Goal: Complete application form: Complete application form

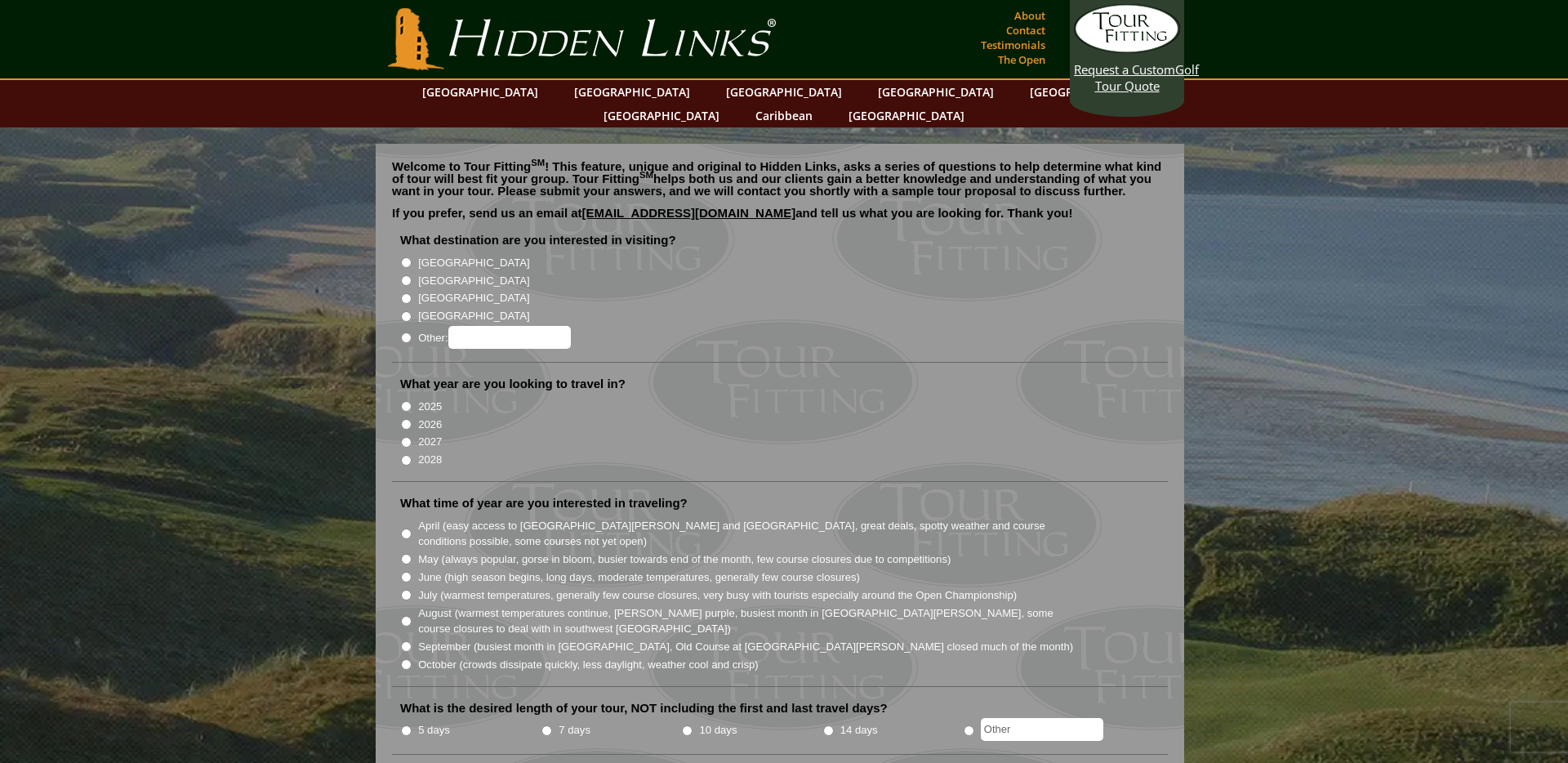
click at [446, 273] on label "[GEOGRAPHIC_DATA]" at bounding box center [474, 280] width 111 height 16
click at [412, 275] on input "[GEOGRAPHIC_DATA]" at bounding box center [406, 280] width 11 height 11
radio input "true"
click at [436, 417] on label "2026" at bounding box center [430, 425] width 24 height 16
click at [412, 419] on input "2026" at bounding box center [406, 425] width 11 height 11
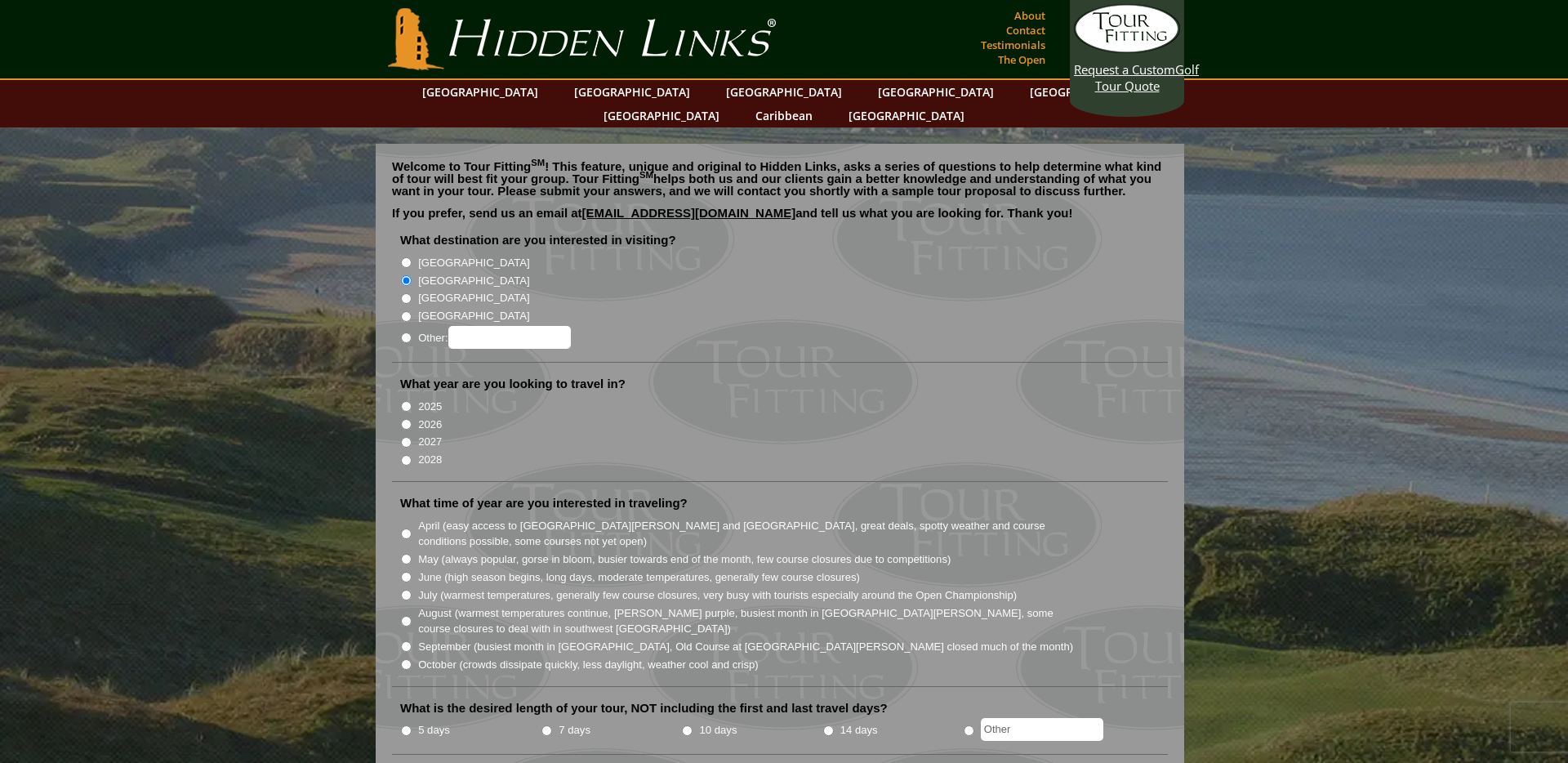
radio input "true"
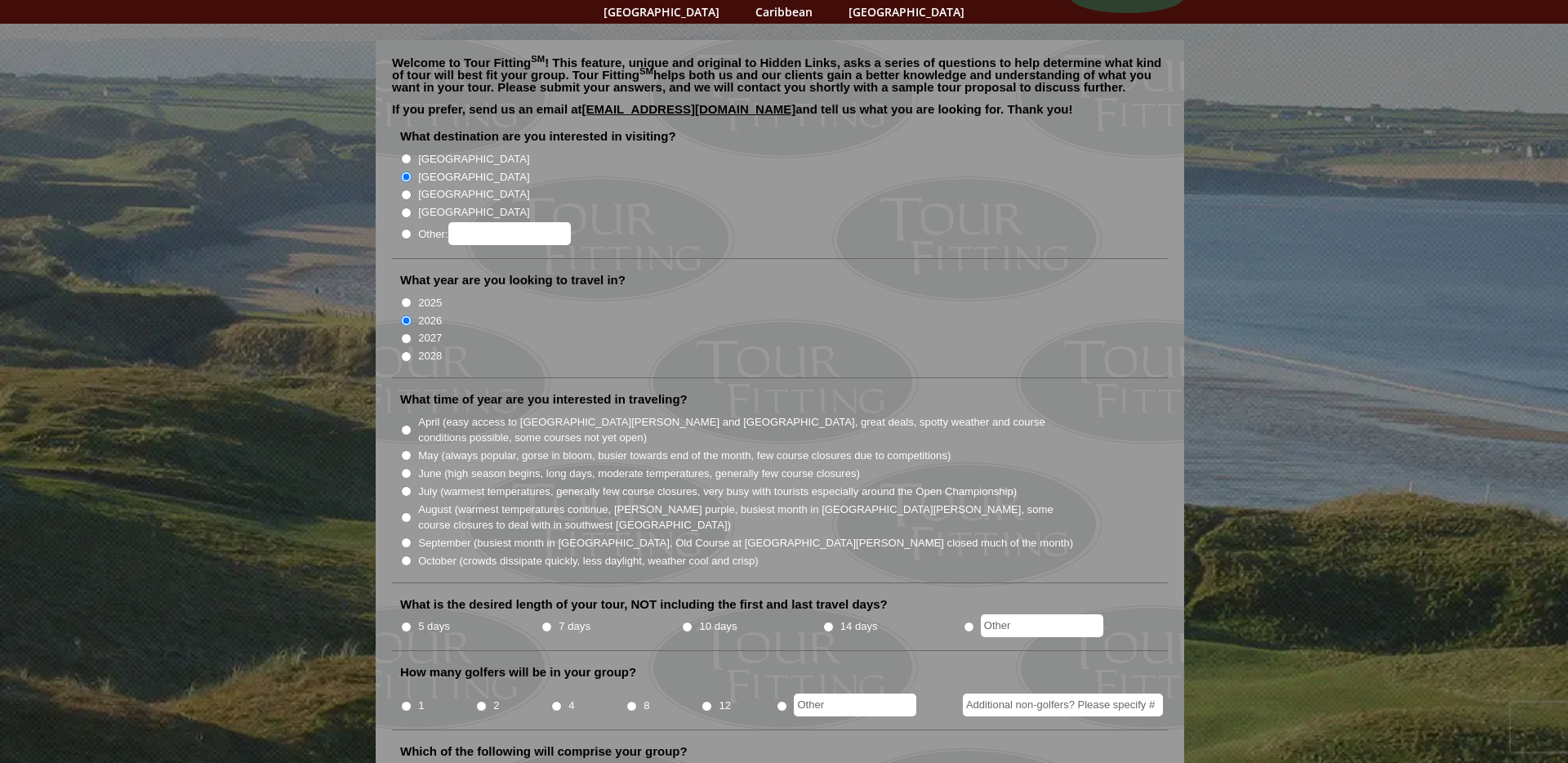
scroll to position [109, 0]
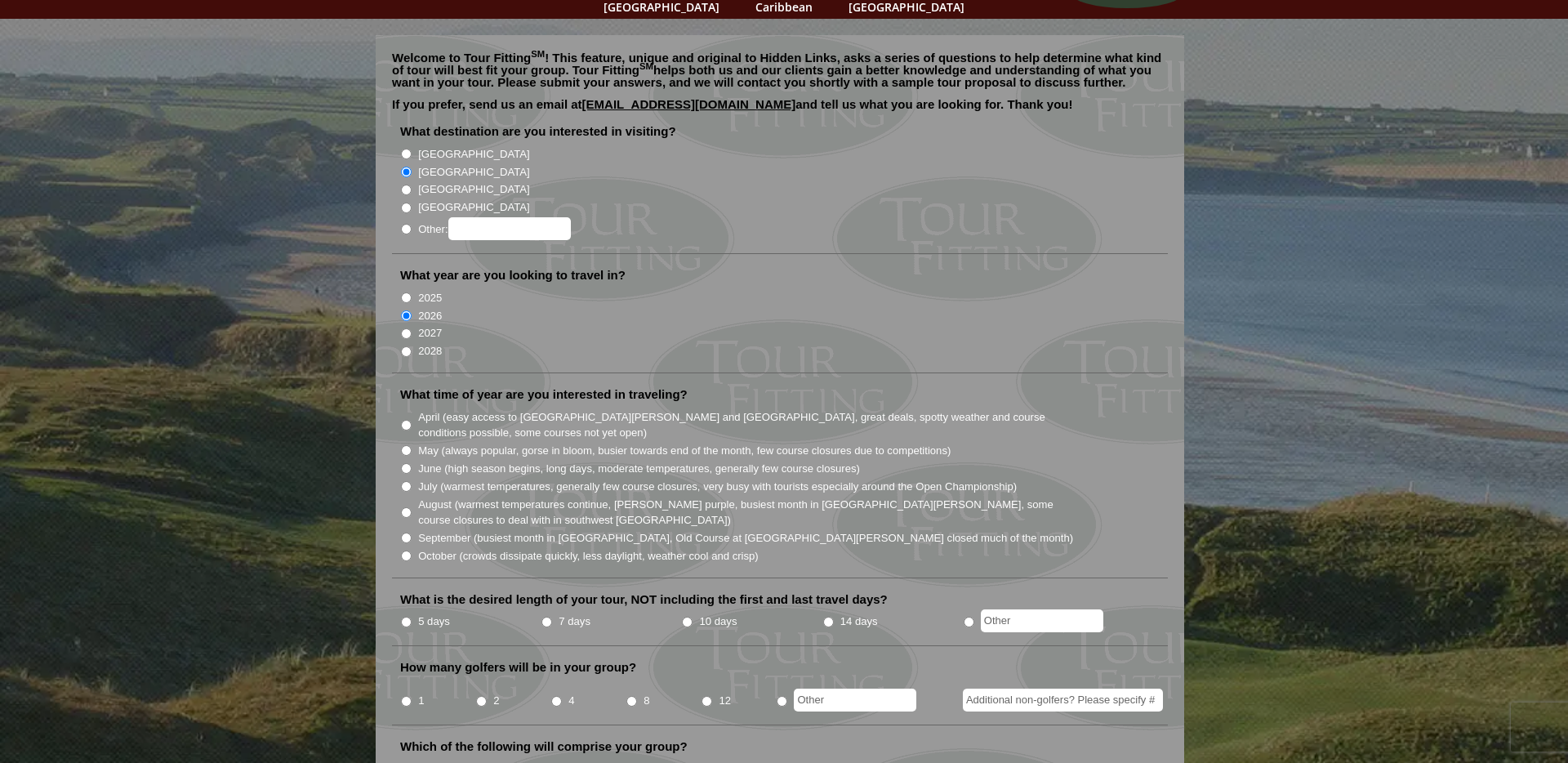
click at [405, 507] on input "August (warmest temperatures continue, [PERSON_NAME] purple, busiest month in […" at bounding box center [406, 512] width 11 height 11
radio input "true"
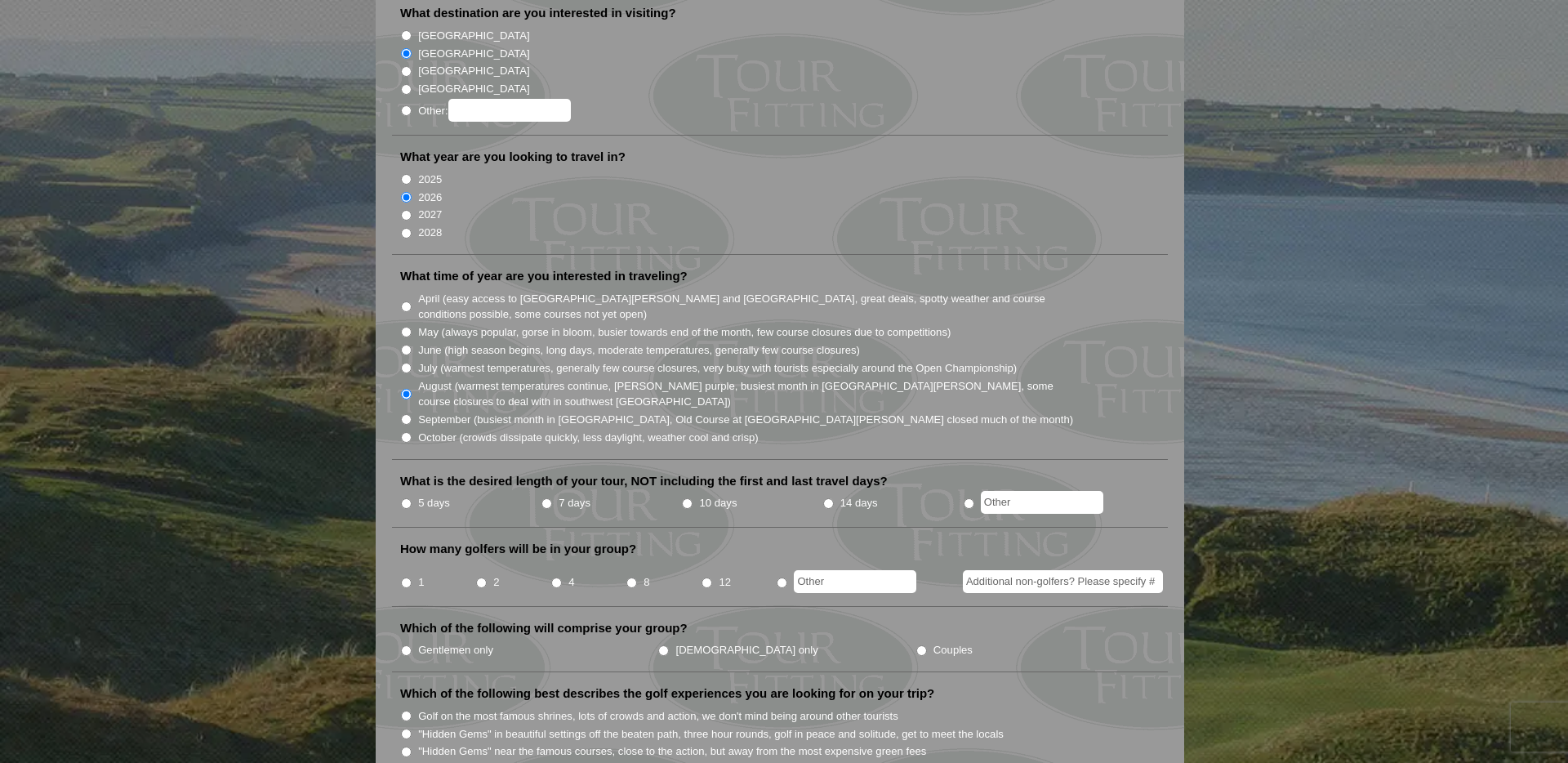
scroll to position [229, 0]
click at [549, 492] on li "7 days" at bounding box center [611, 502] width 140 height 20
click at [548, 496] on input "7 days" at bounding box center [547, 501] width 11 height 11
radio input "true"
click at [489, 560] on li "2" at bounding box center [512, 576] width 75 height 32
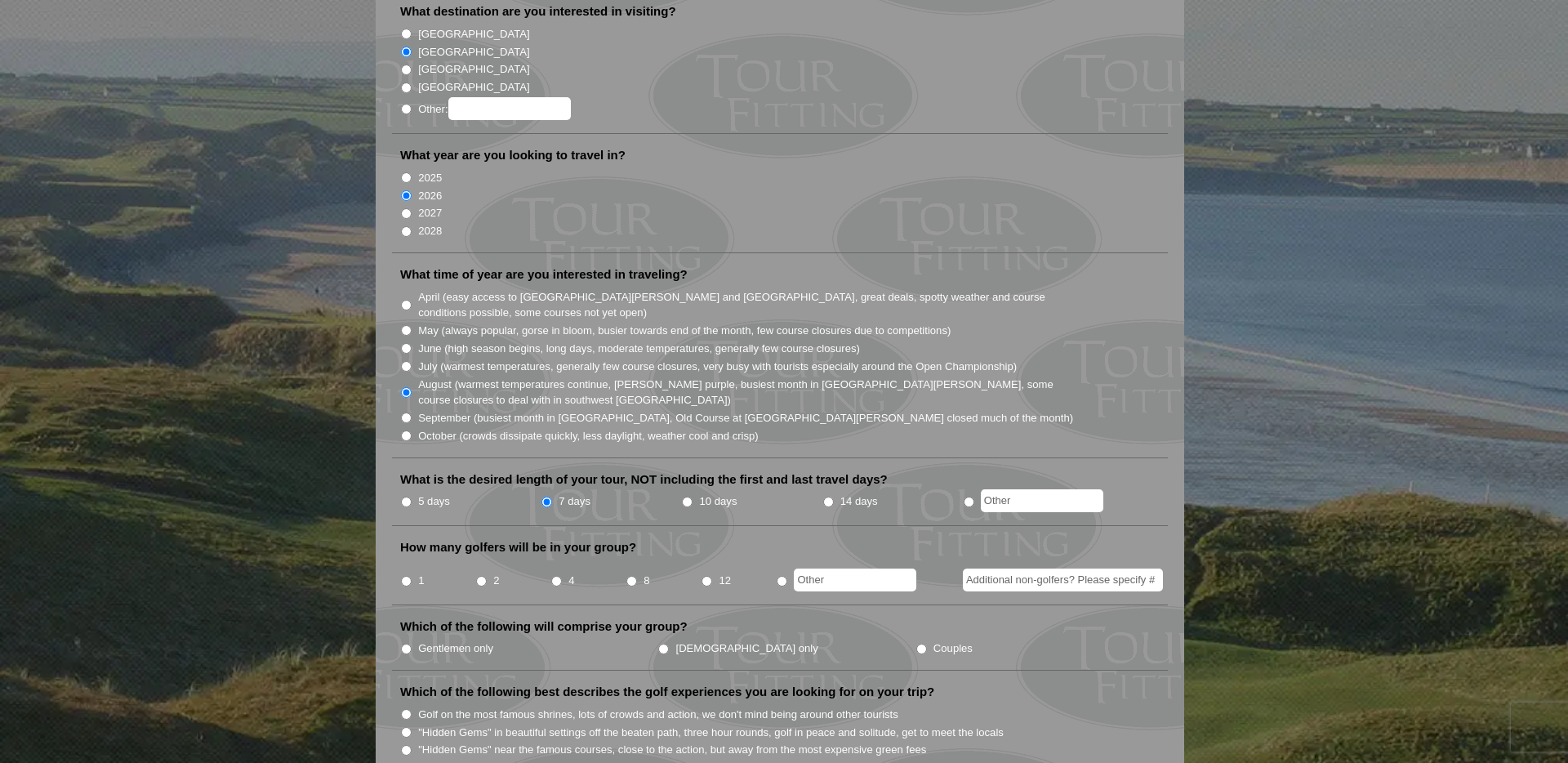
click at [479, 576] on input "2" at bounding box center [481, 581] width 11 height 11
radio input "true"
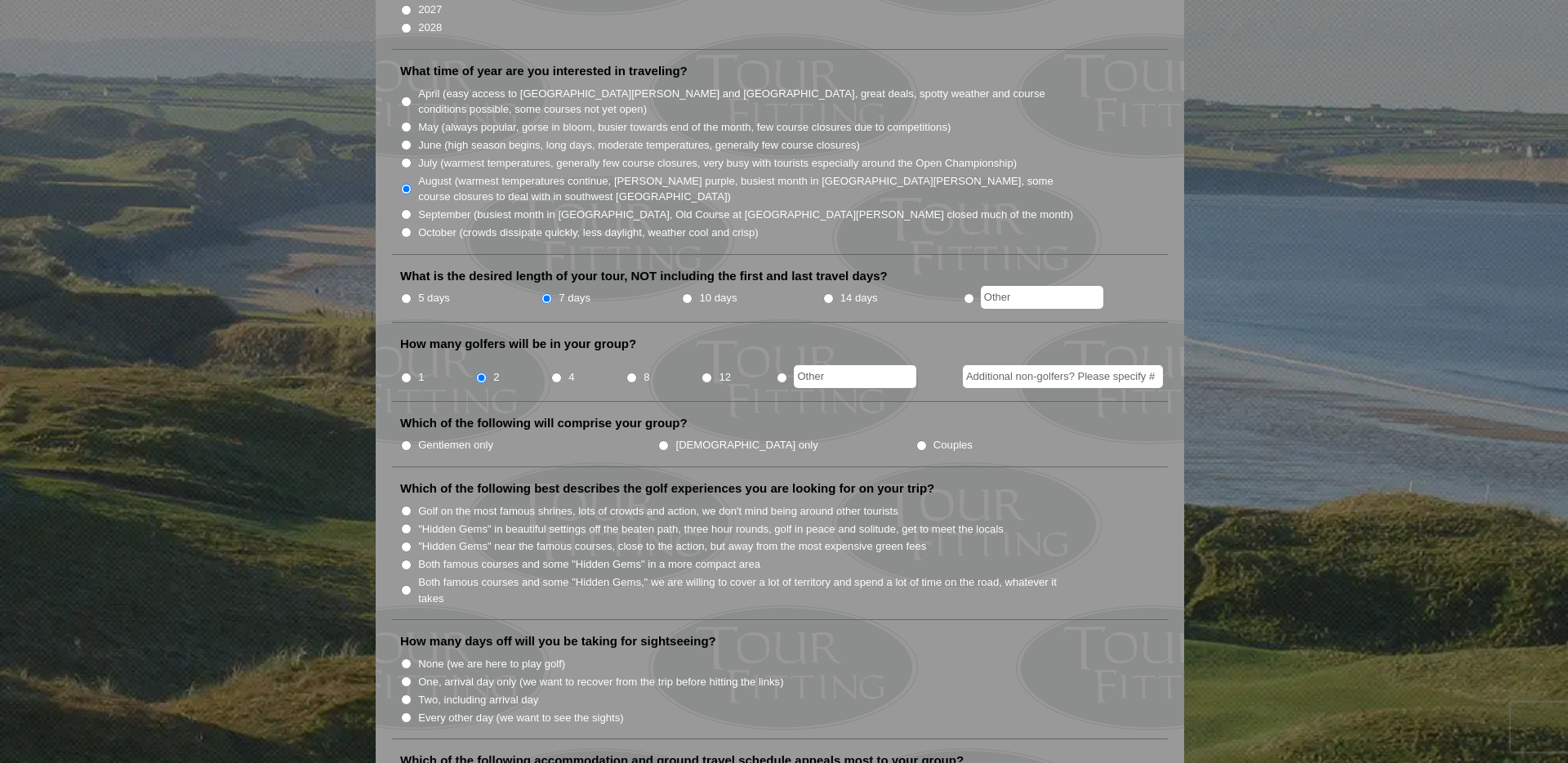
scroll to position [436, 0]
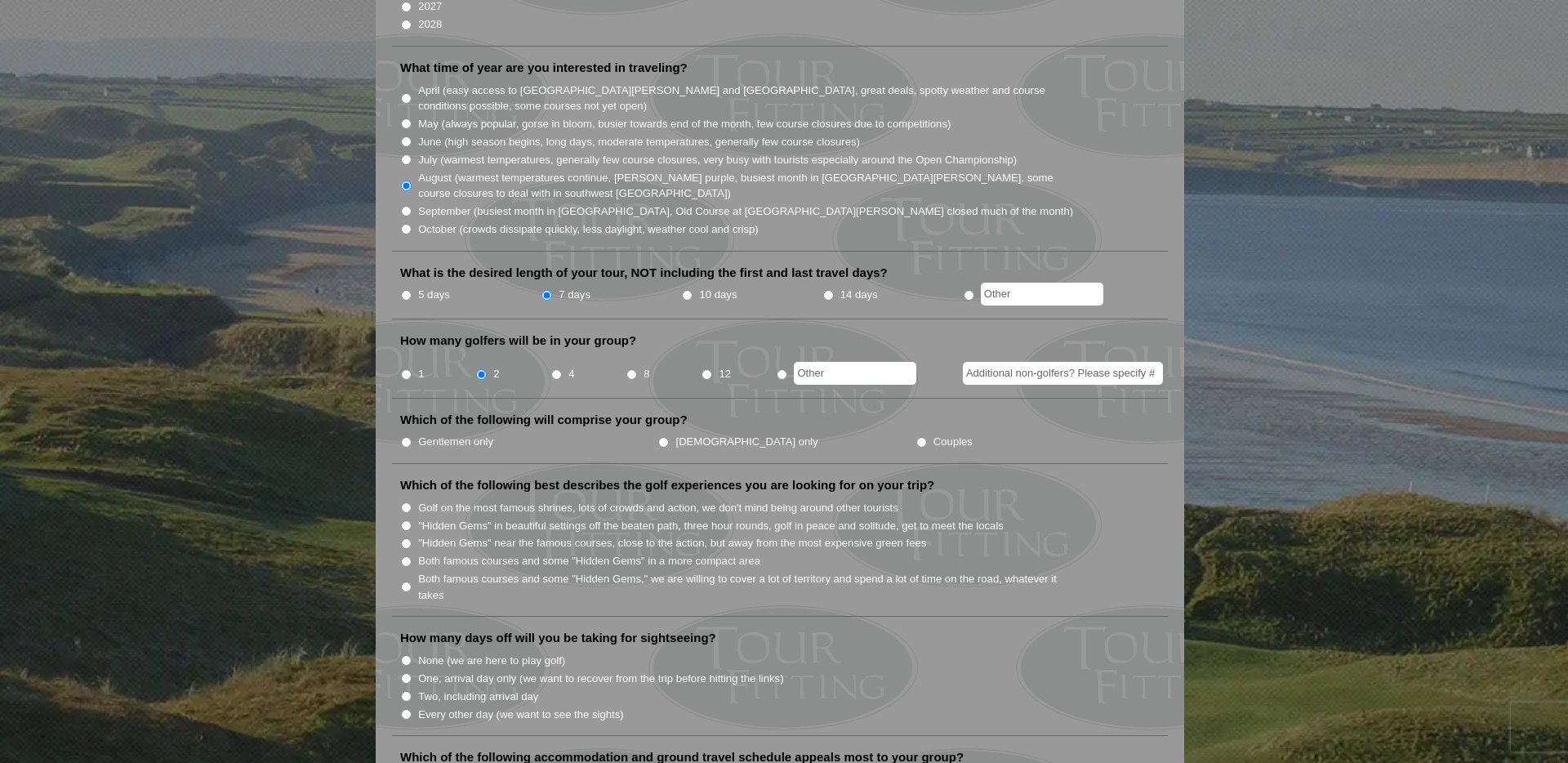
click at [407, 437] on input "Gentlemen only" at bounding box center [406, 442] width 11 height 11
radio input "true"
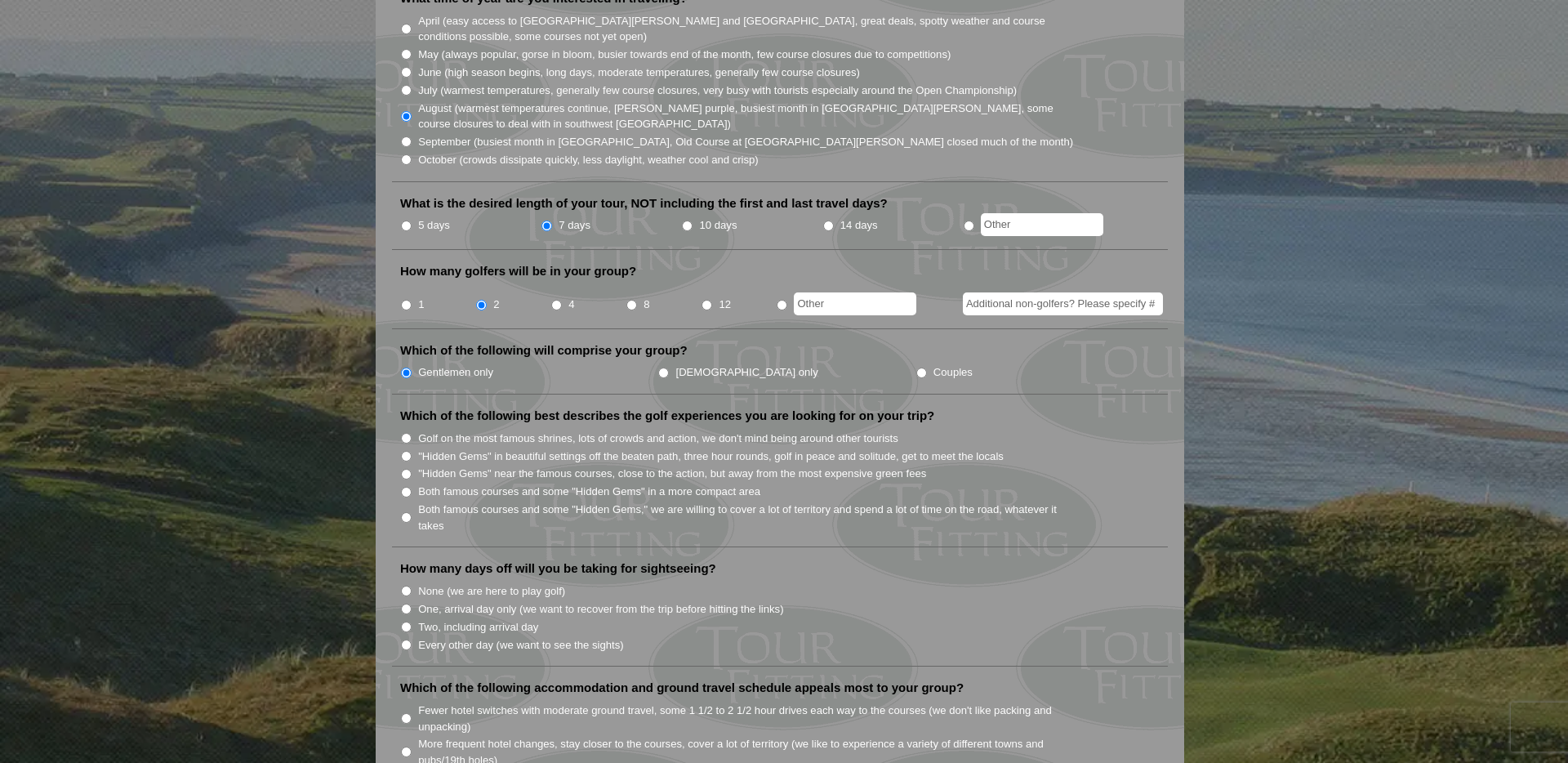
scroll to position [507, 0]
click at [527, 481] on label "Both famous courses and some "Hidden Gems" in a more compact area" at bounding box center [590, 489] width 343 height 16
click at [412, 484] on input "Both famous courses and some "Hidden Gems" in a more compact area" at bounding box center [406, 490] width 11 height 11
radio input "true"
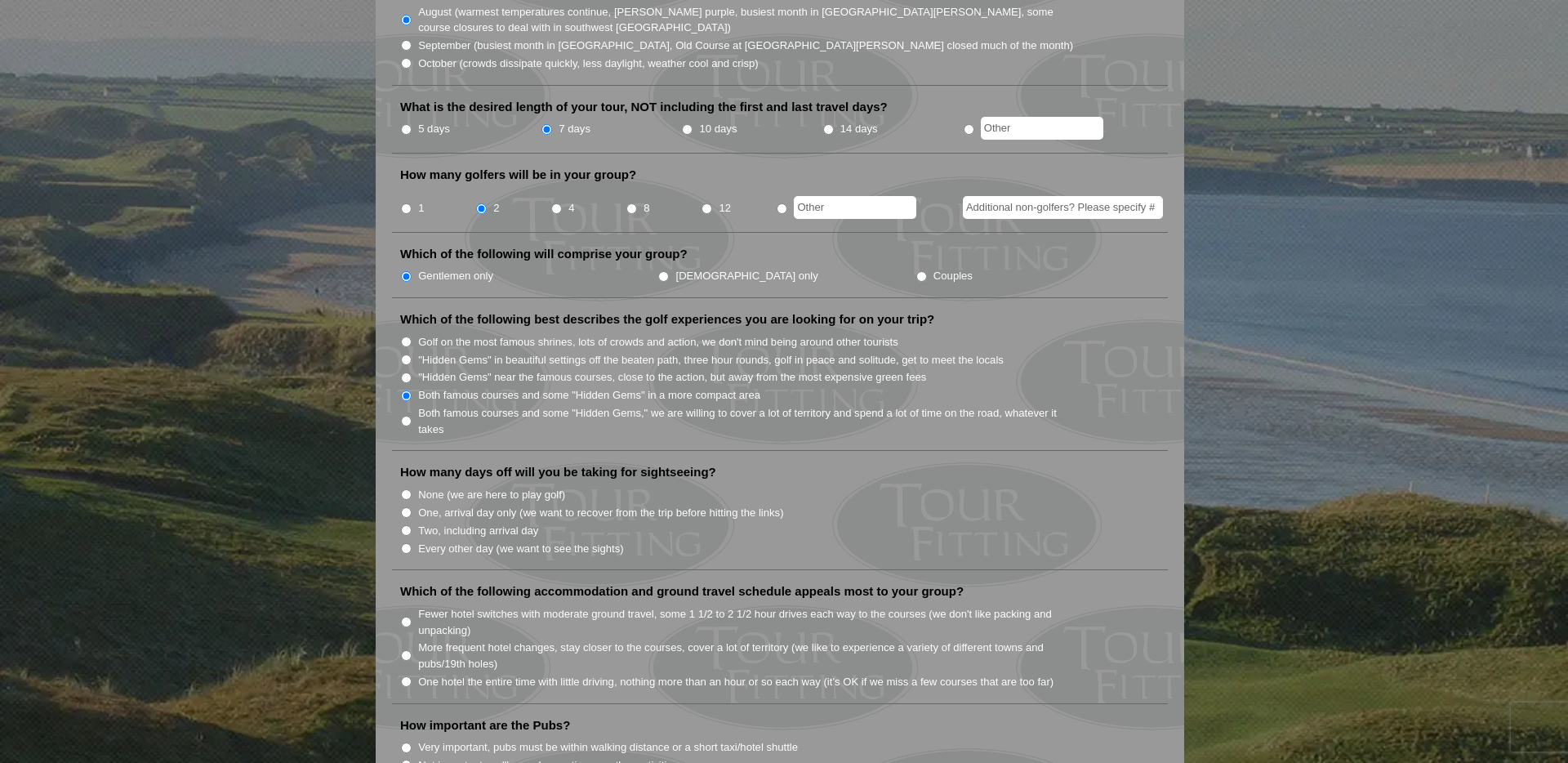
scroll to position [603, 0]
click at [479, 485] on label "None (we are here to play golf)" at bounding box center [492, 493] width 147 height 16
click at [412, 488] on input "None (we are here to play golf)" at bounding box center [406, 493] width 11 height 11
radio input "true"
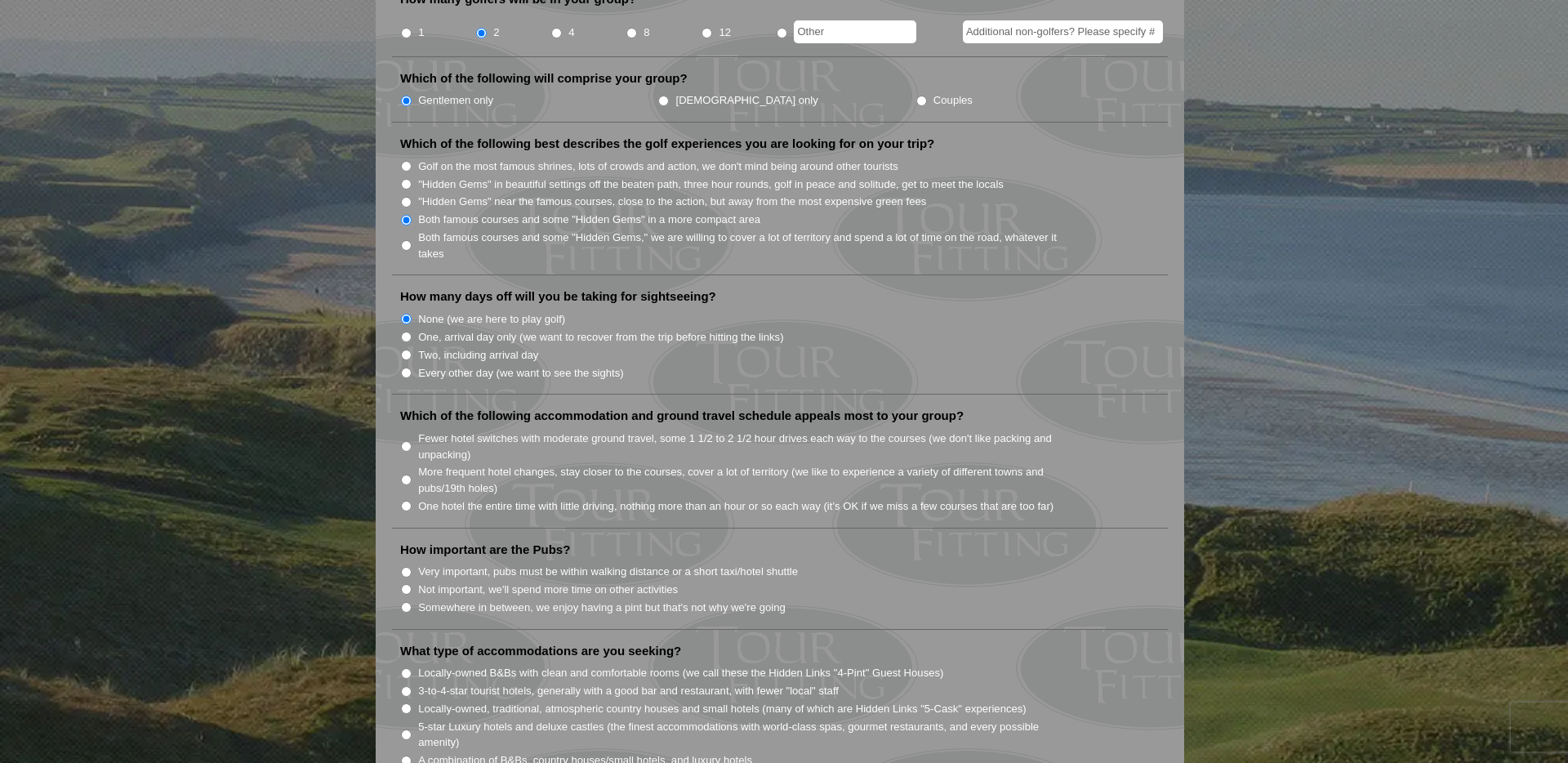
scroll to position [777, 0]
click at [569, 430] on label "Fewer hotel switches with moderate ground travel, some 1 1/2 to 2 1/2 hour driv…" at bounding box center [747, 446] width 657 height 32
click at [412, 441] on input "Fewer hotel switches with moderate ground travel, some 1 1/2 to 2 1/2 hour driv…" at bounding box center [406, 446] width 11 height 11
radio input "true"
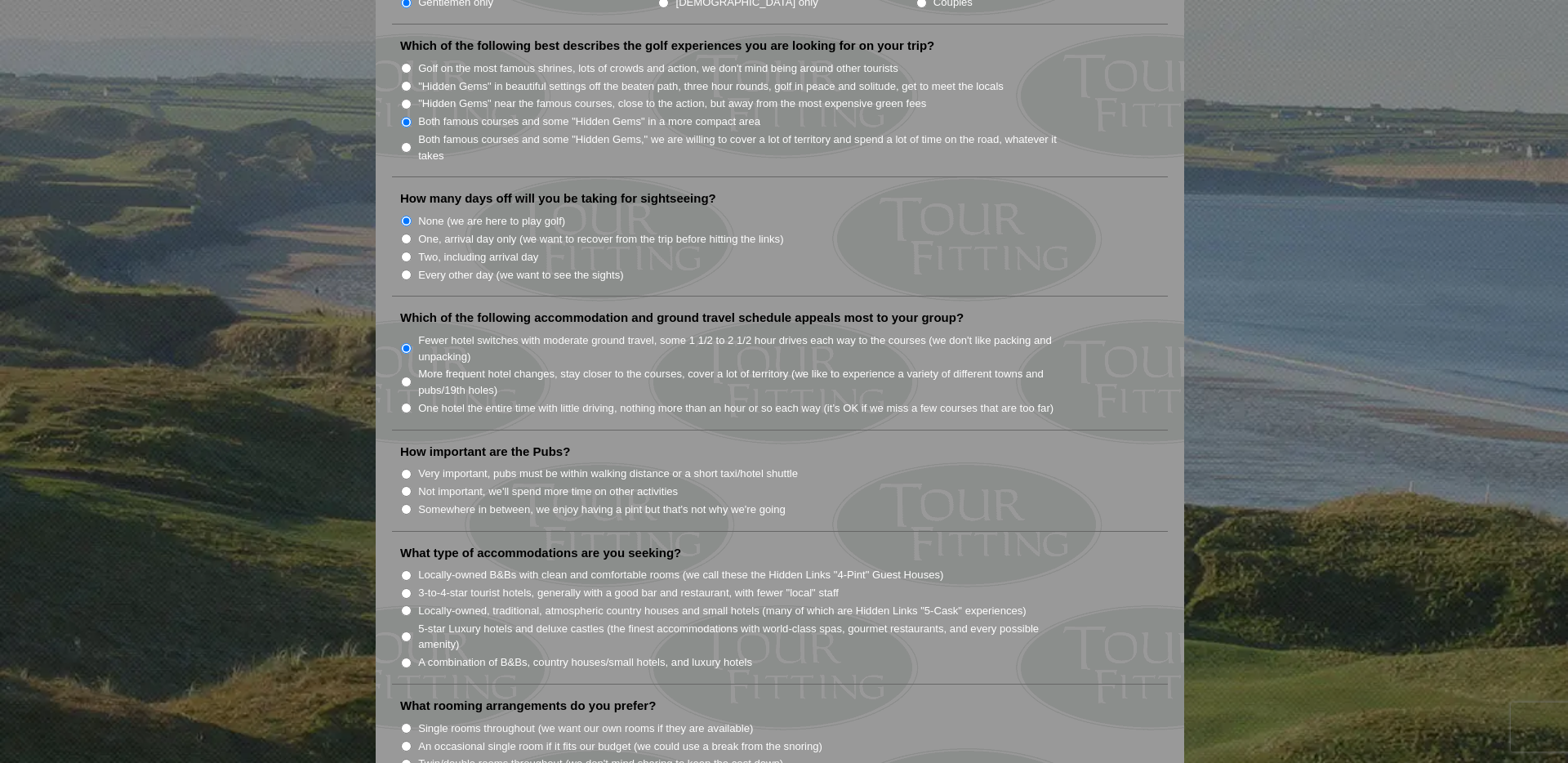
scroll to position [878, 0]
click at [569, 480] on label "Not important, we'll spend more time on other activities" at bounding box center [549, 488] width 260 height 16
click at [412, 483] on input "Not important, we'll spend more time on other activities" at bounding box center [406, 488] width 11 height 11
radio input "true"
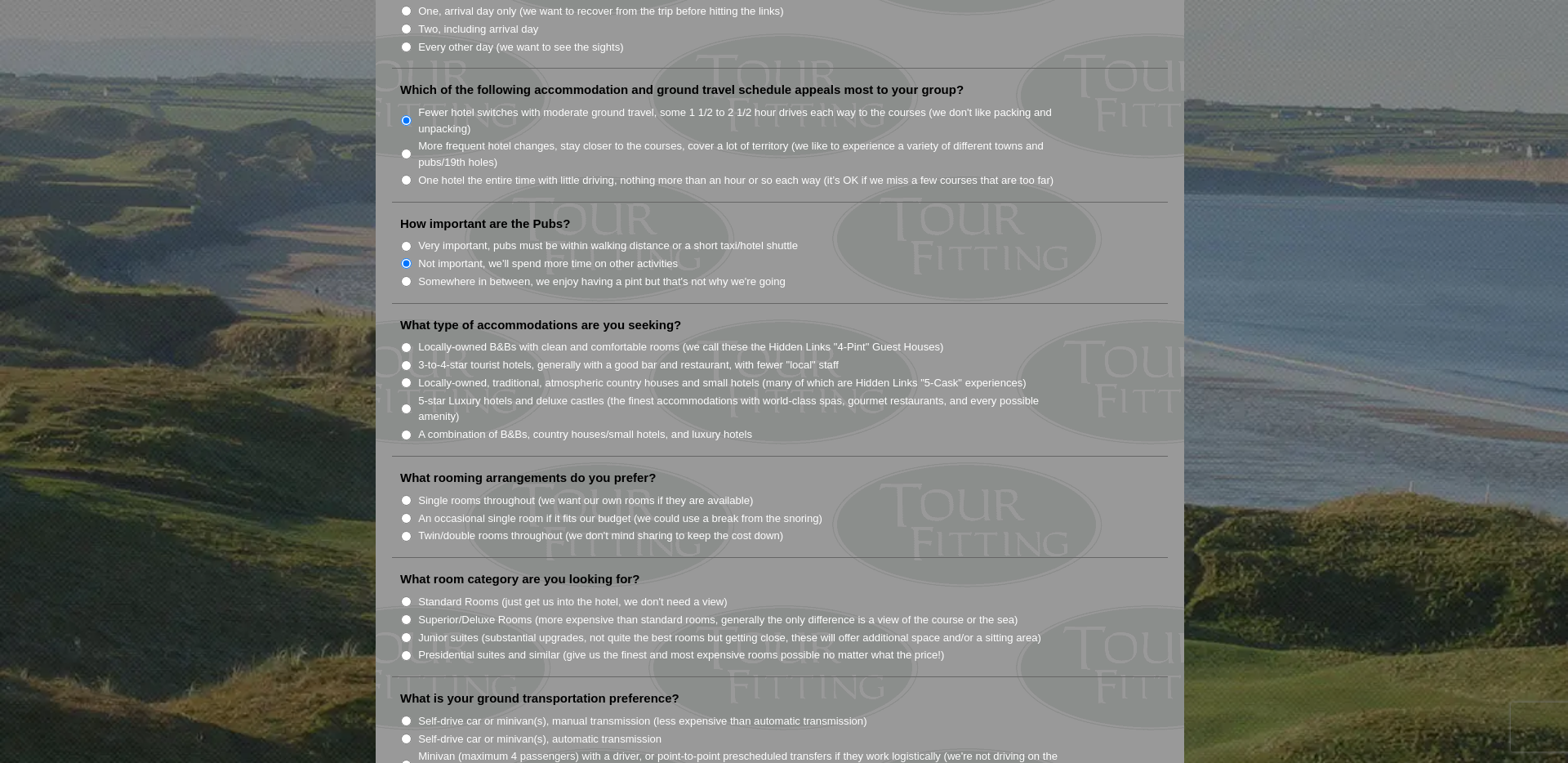
scroll to position [1105, 0]
click at [571, 425] on label "A combination of B&Bs, country houses/small hotels, and luxury hotels" at bounding box center [586, 432] width 334 height 16
click at [412, 428] on input "A combination of B&Bs, country houses/small hotels, and luxury hotels" at bounding box center [406, 433] width 11 height 11
radio input "true"
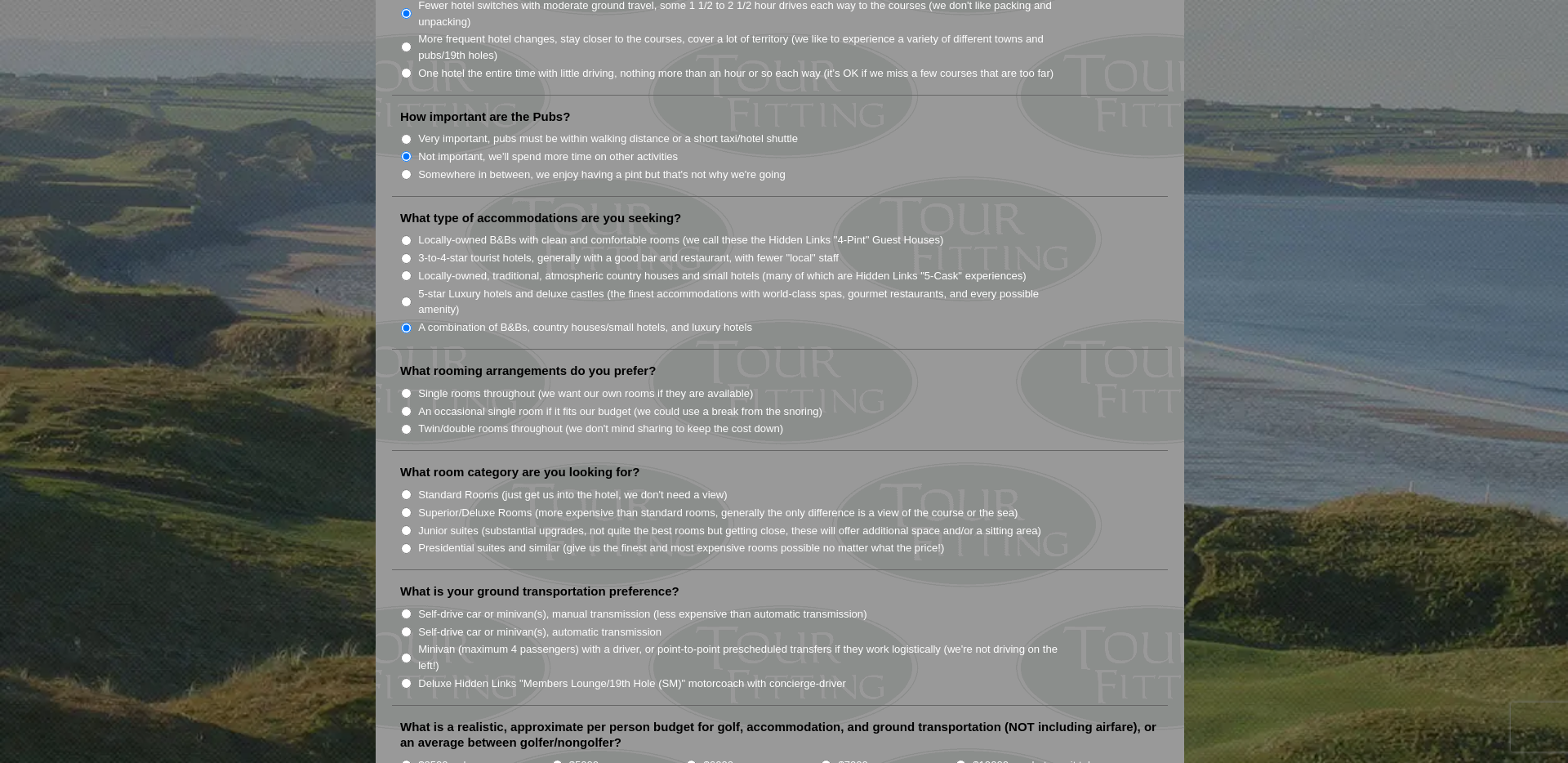
scroll to position [1212, 0]
click at [492, 419] on label "Twin/double rooms throughout (we don't mind sharing to keep the cost down)" at bounding box center [601, 426] width 365 height 16
click at [412, 421] on input "Twin/double rooms throughout (we don't mind sharing to keep the cost down)" at bounding box center [406, 426] width 11 height 11
radio input "true"
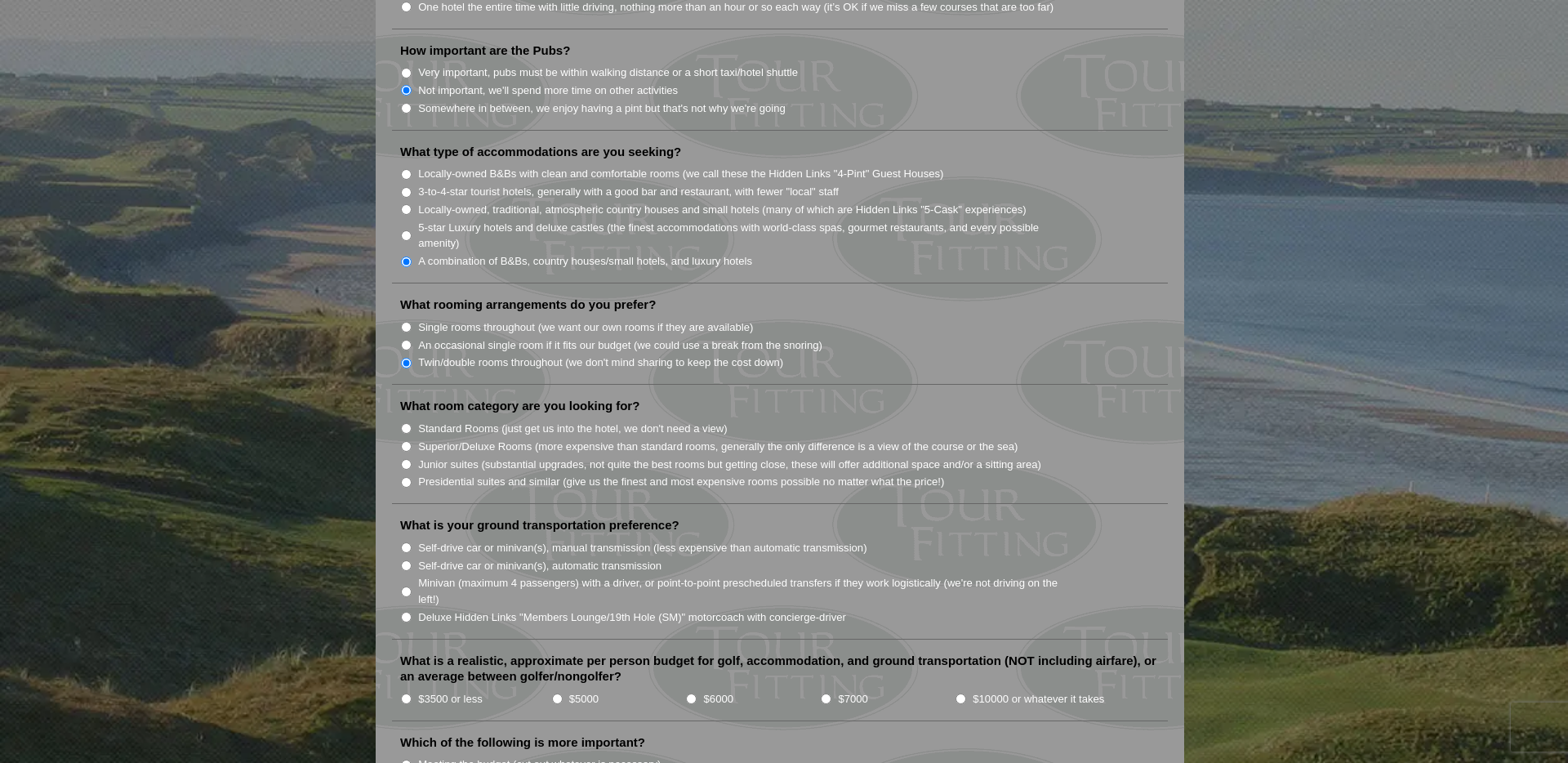
scroll to position [1280, 0]
click at [463, 418] on label "Standard Rooms (just get us into the hotel, we don't need a view)" at bounding box center [573, 425] width 310 height 16
click at [412, 419] on input "Standard Rooms (just get us into the hotel, we don't need a view)" at bounding box center [406, 425] width 11 height 11
radio input "true"
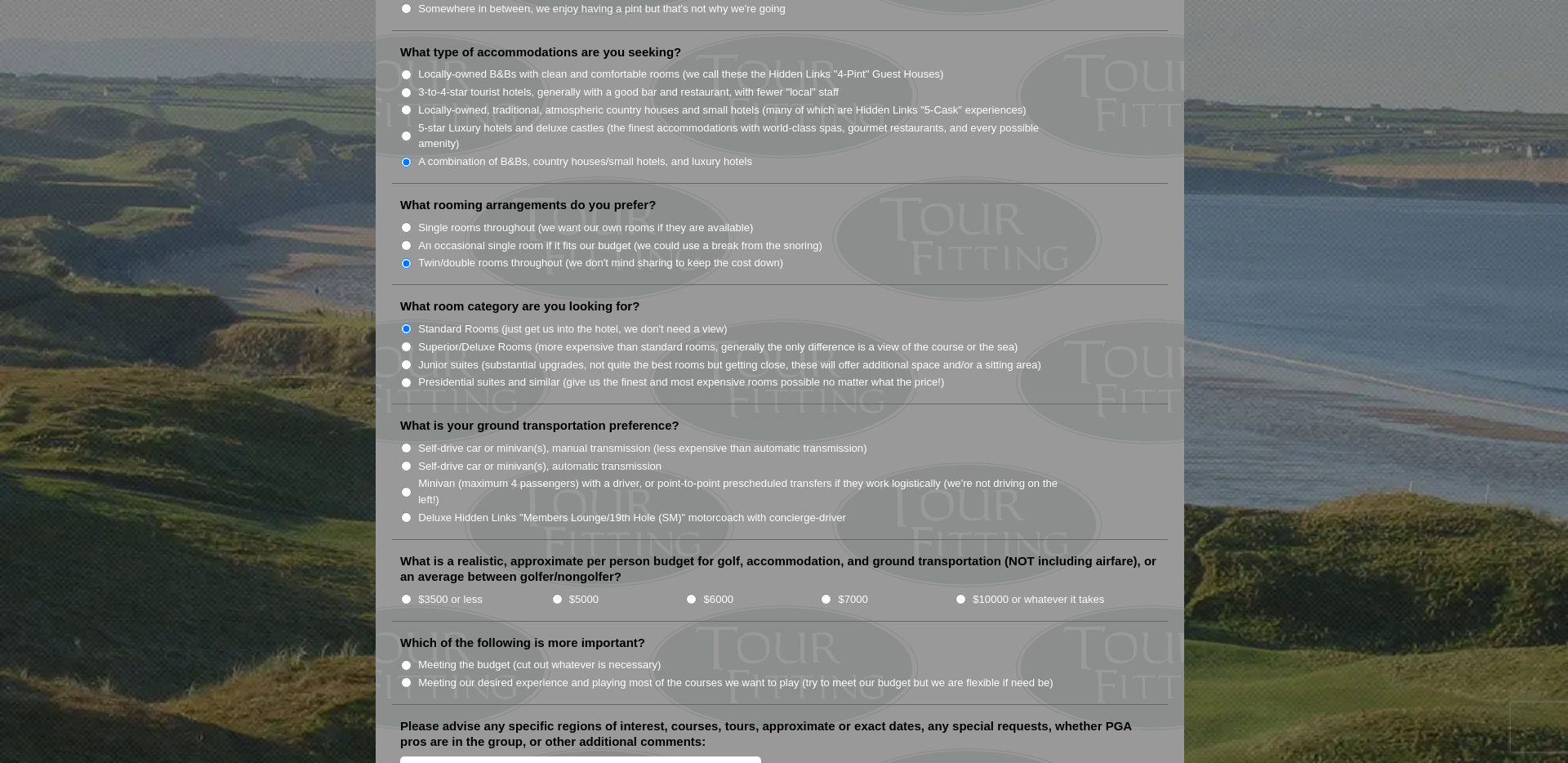
scroll to position [1377, 0]
click at [626, 440] on label "Self-drive car or minivan(s), manual transmission (less expensive than automati…" at bounding box center [642, 447] width 448 height 16
click at [412, 442] on input "Self-drive car or minivan(s), manual transmission (less expensive than automati…" at bounding box center [406, 447] width 11 height 11
radio input "true"
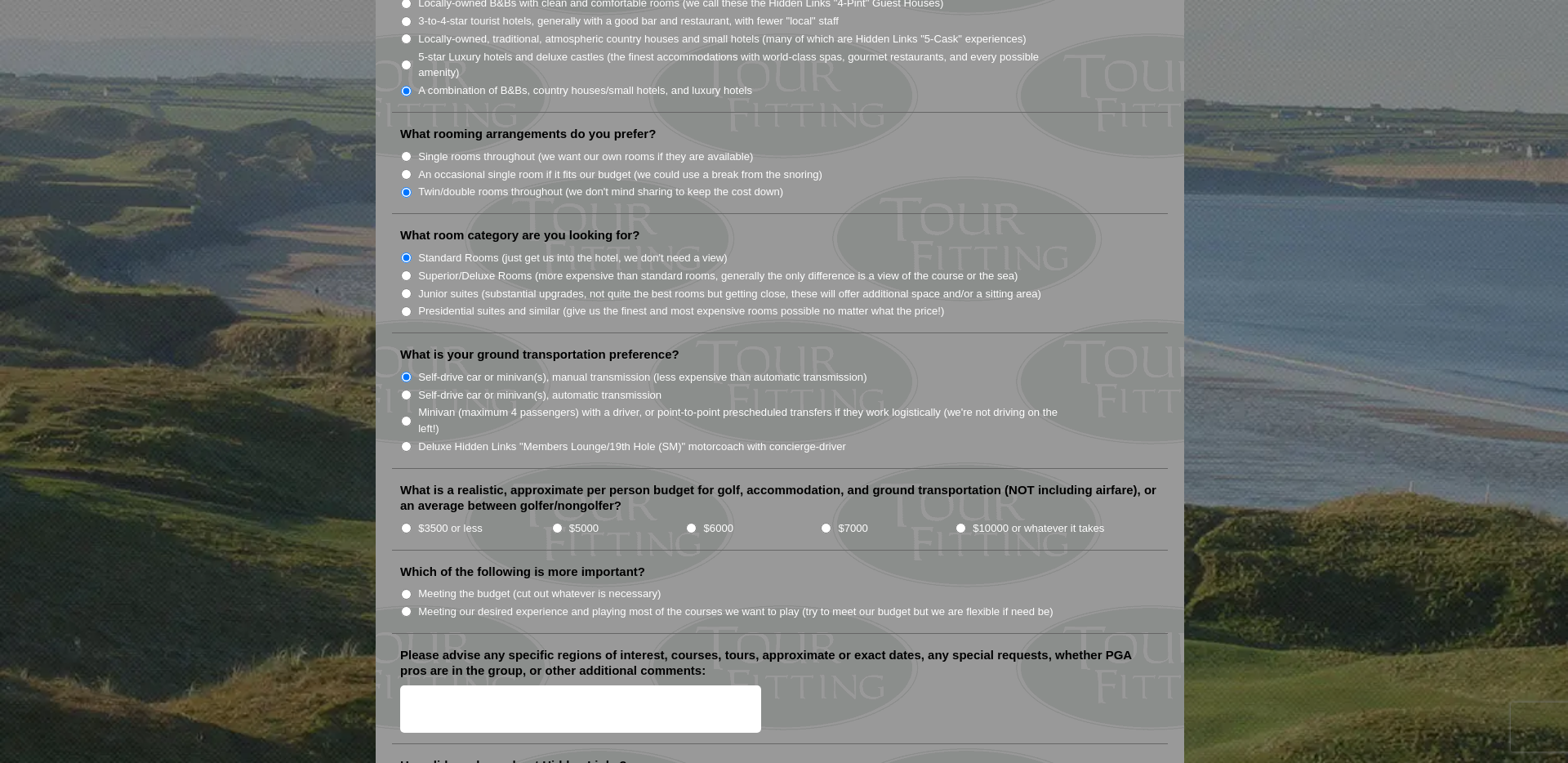
scroll to position [1448, 0]
click at [852, 520] on label "$7000" at bounding box center [852, 528] width 30 height 16
click at [831, 522] on input "$7000" at bounding box center [826, 527] width 11 height 11
radio input "true"
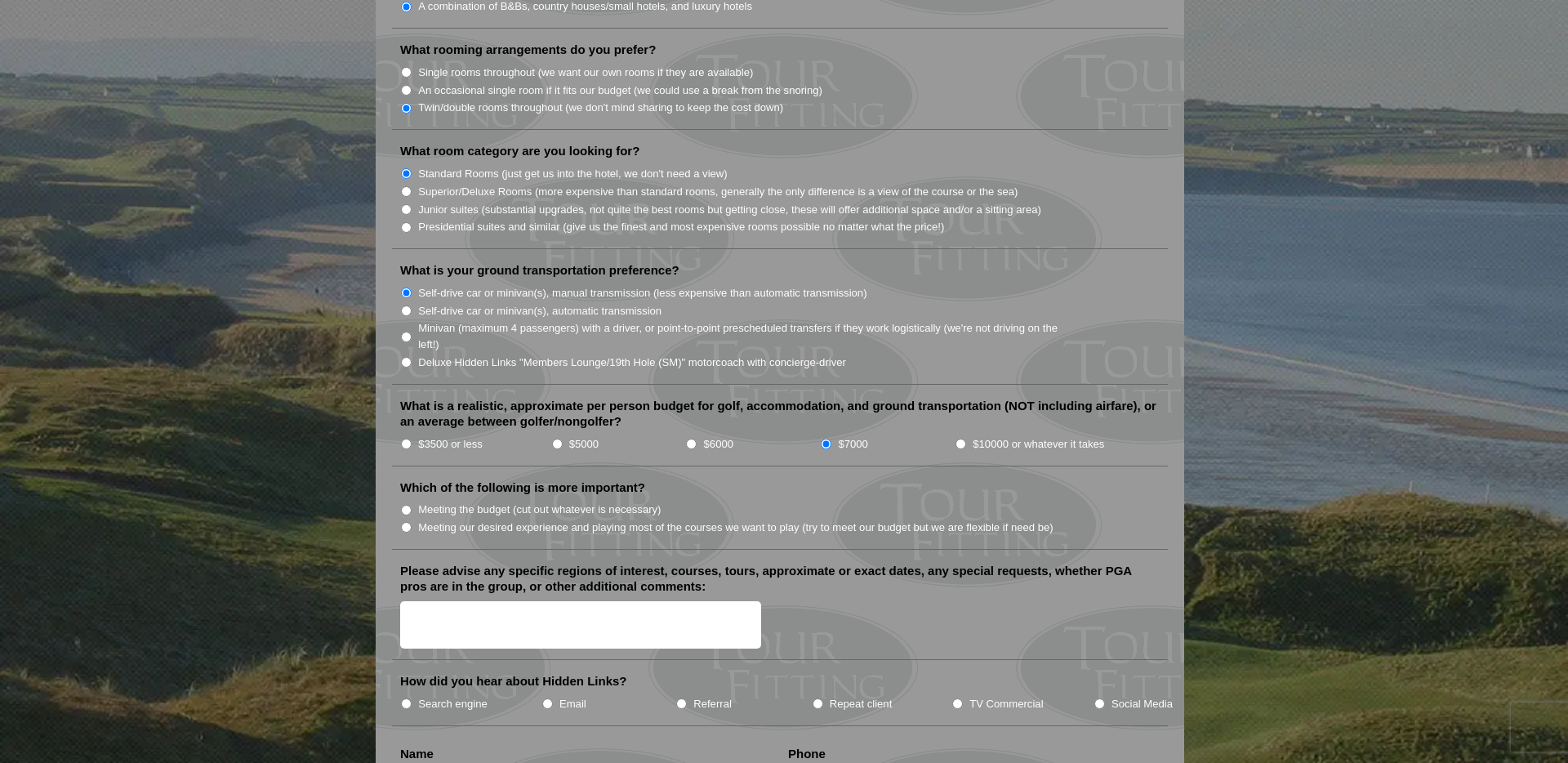
scroll to position [1534, 0]
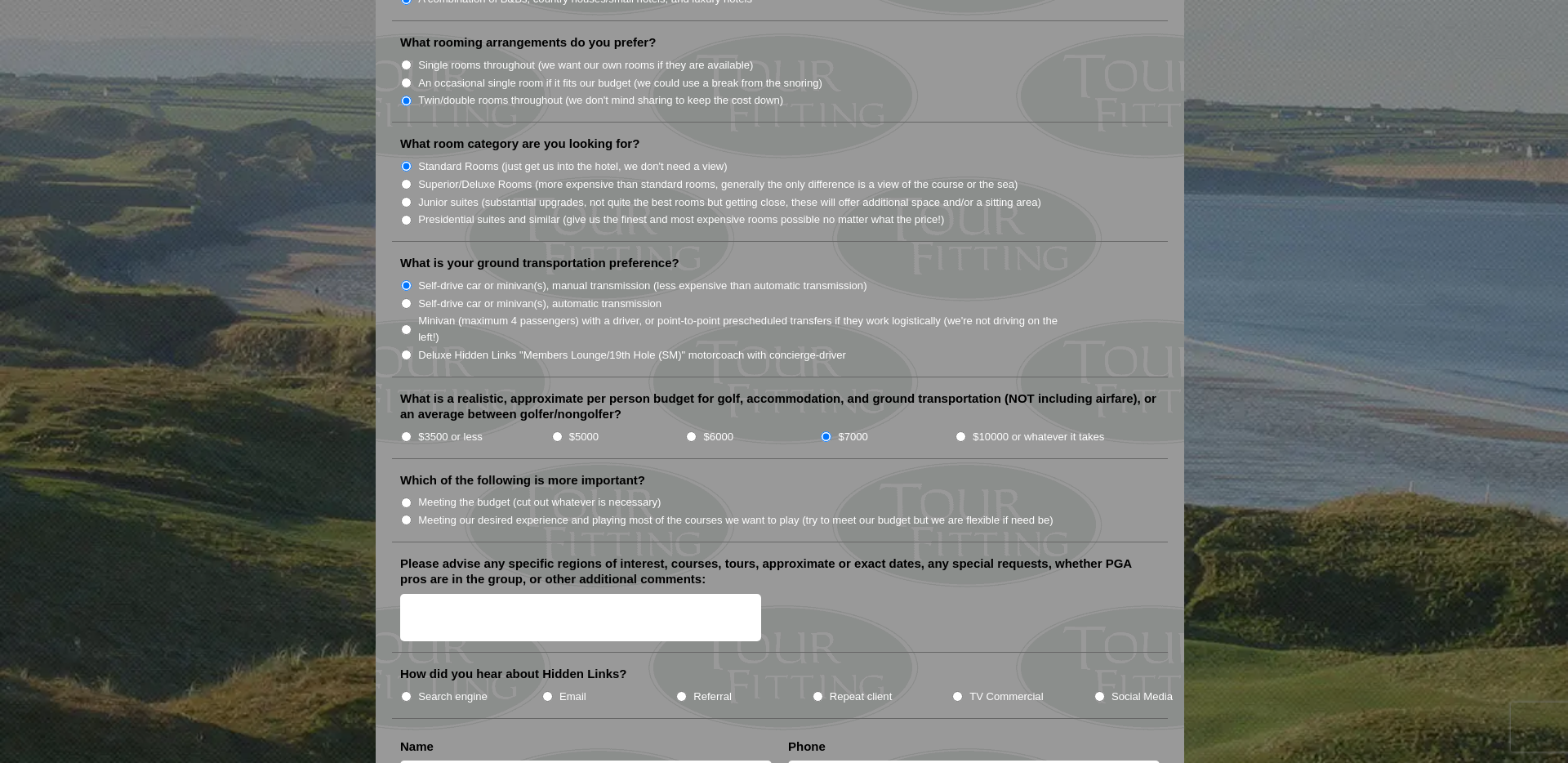
click at [506, 512] on label "Meeting our desired experience and playing most of the courses we want to play …" at bounding box center [736, 520] width 635 height 16
click at [412, 515] on input "Meeting our desired experience and playing most of the courses we want to play …" at bounding box center [406, 520] width 11 height 11
radio input "true"
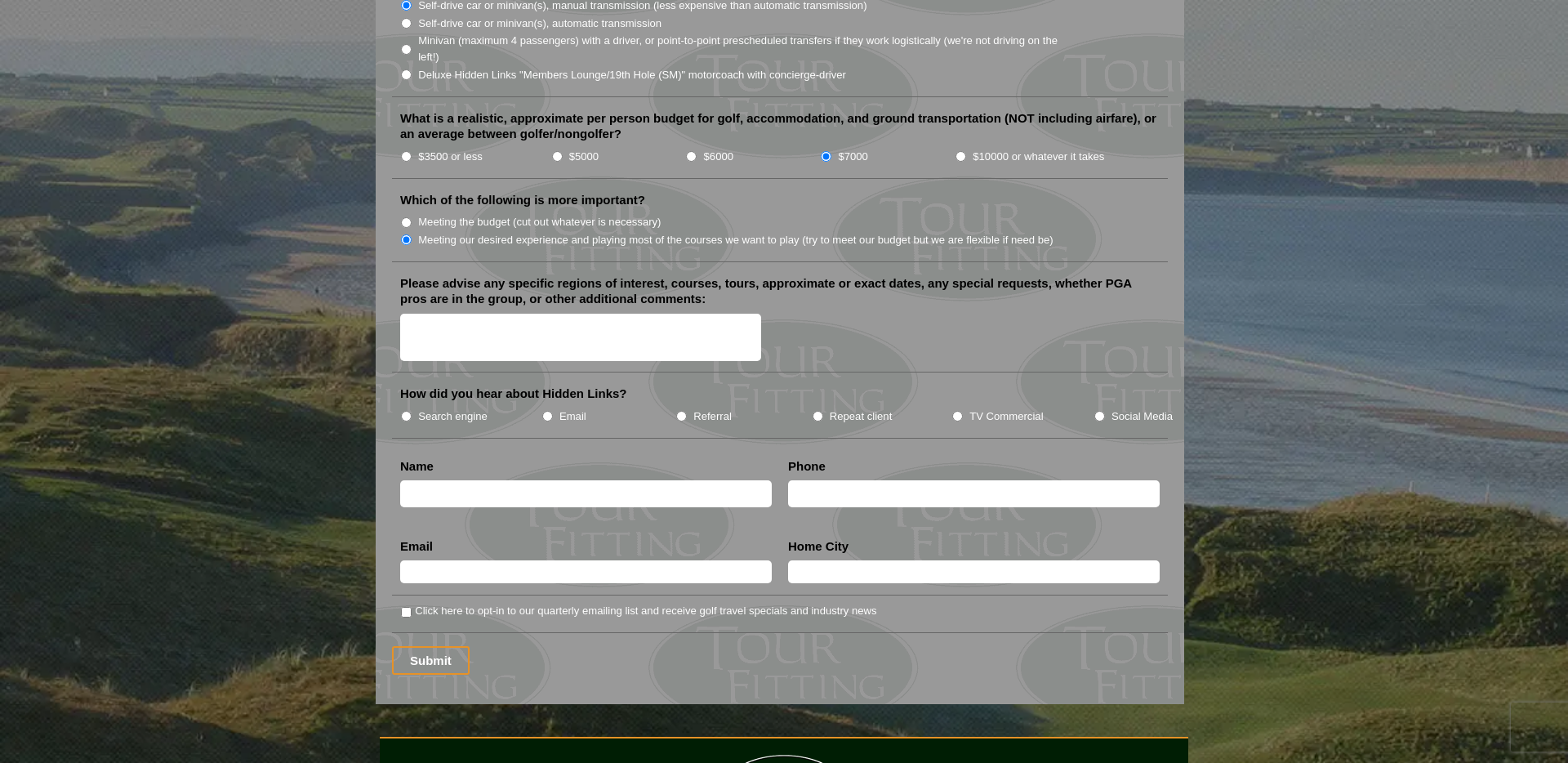
scroll to position [1821, 0]
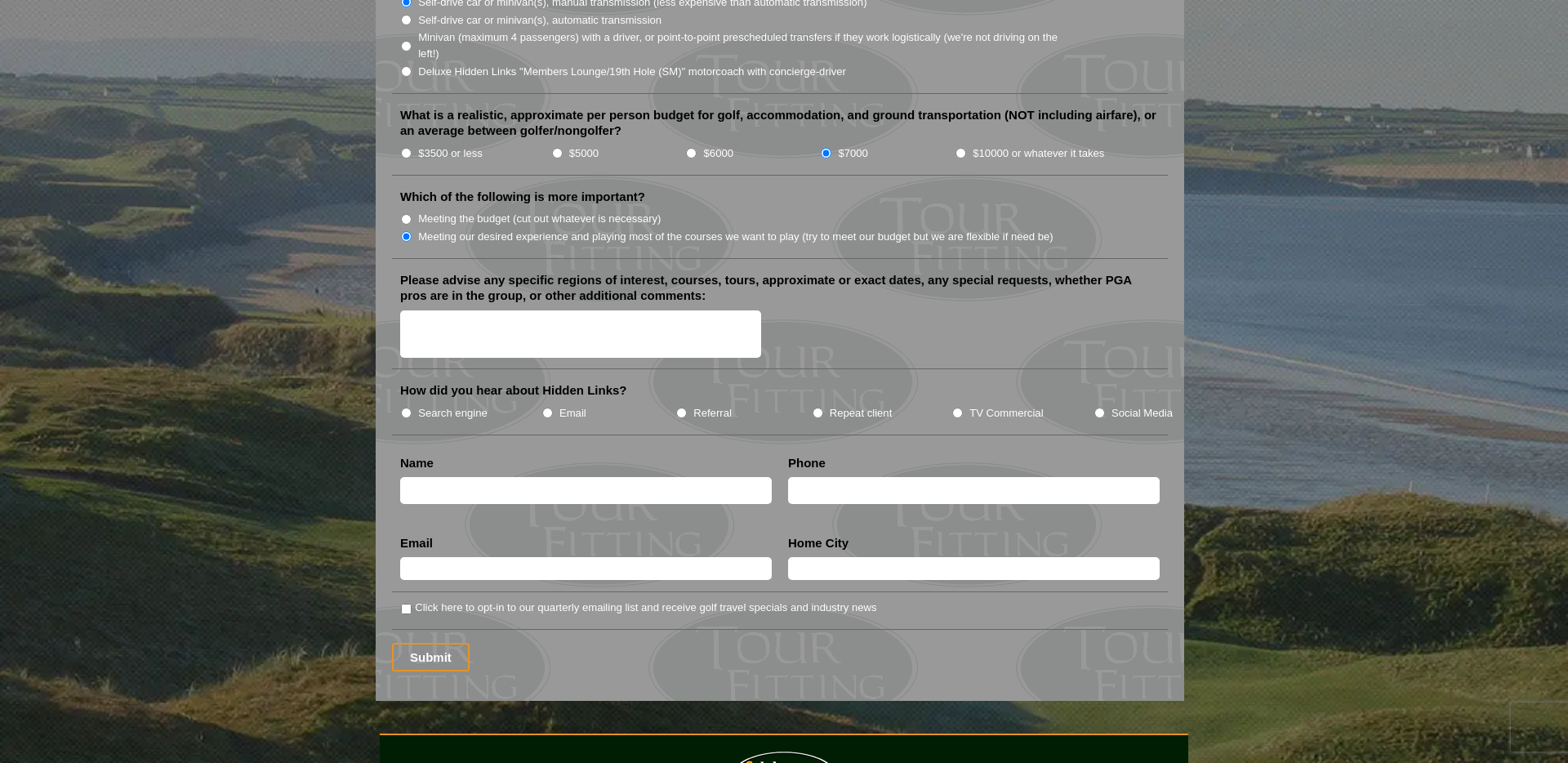
click at [675, 317] on textarea "Please advise any specific regions of interest, courses, tours, approximate or …" at bounding box center [581, 334] width 361 height 48
type textarea "C"
type textarea "St. [PERSON_NAME]...other gems or famous courses. Dates are flexible."
click at [395, 391] on li "How did you hear about Hidden Links? Search engine Email Referral Repeat client…" at bounding box center [780, 409] width 776 height 52
click at [430, 405] on label "Search engine" at bounding box center [453, 413] width 69 height 16
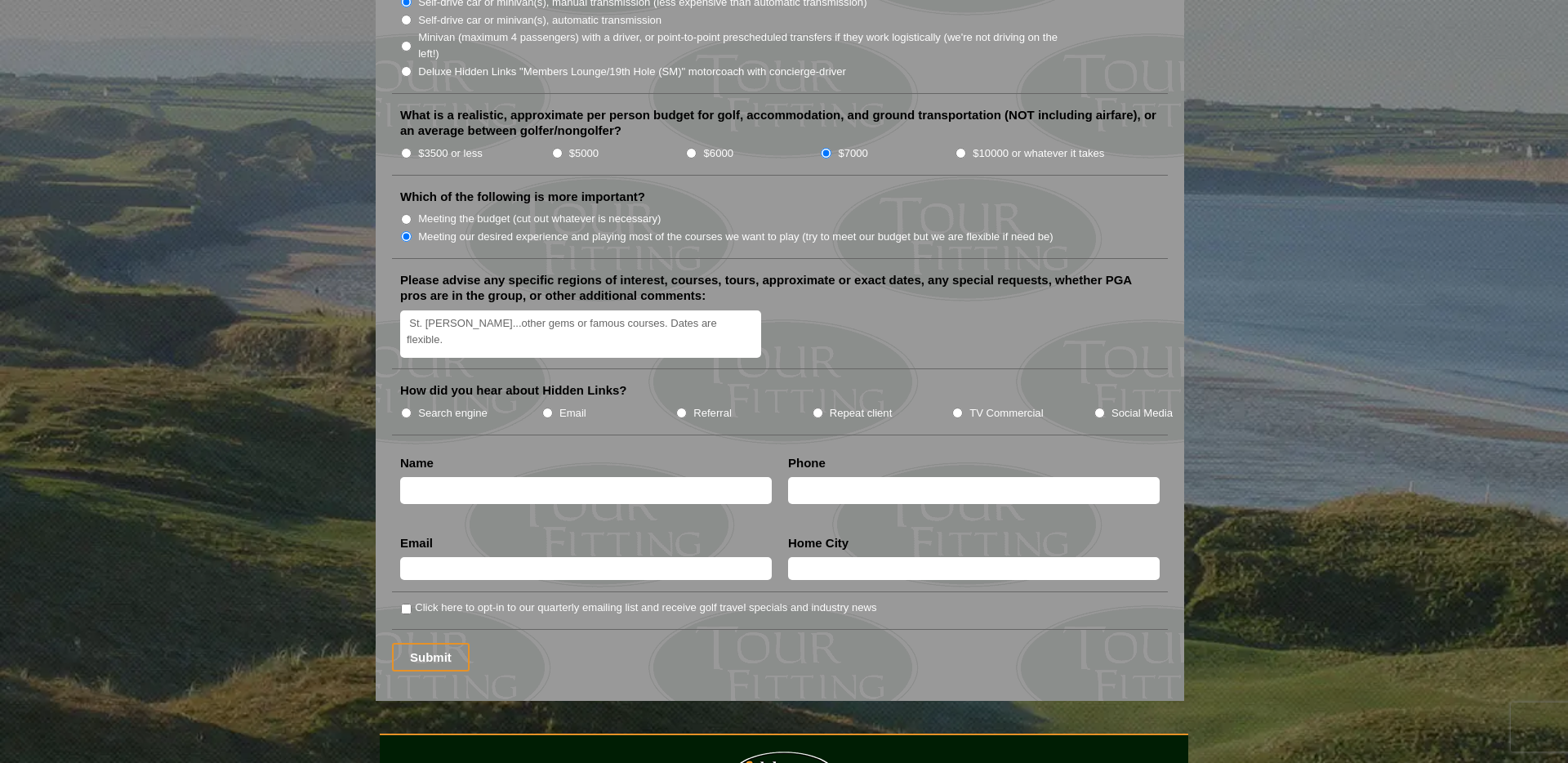
click at [412, 408] on input "Search engine" at bounding box center [406, 413] width 11 height 11
radio input "true"
click at [458, 477] on input "text" at bounding box center [586, 490] width 371 height 27
type input "[PERSON_NAME]"
type input "4083161074"
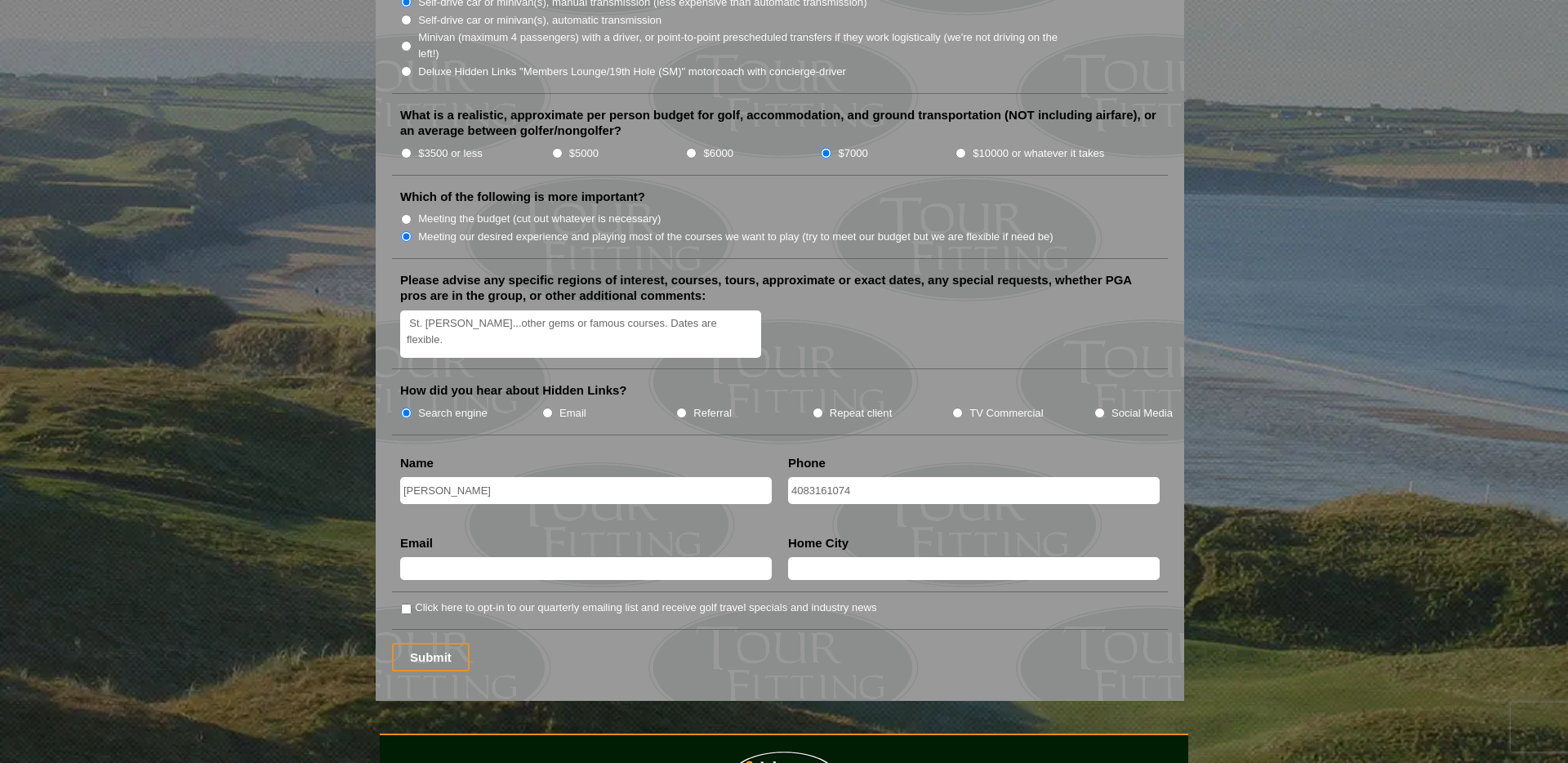
type input "[EMAIL_ADDRESS][DOMAIN_NAME]"
type input "Alamo"
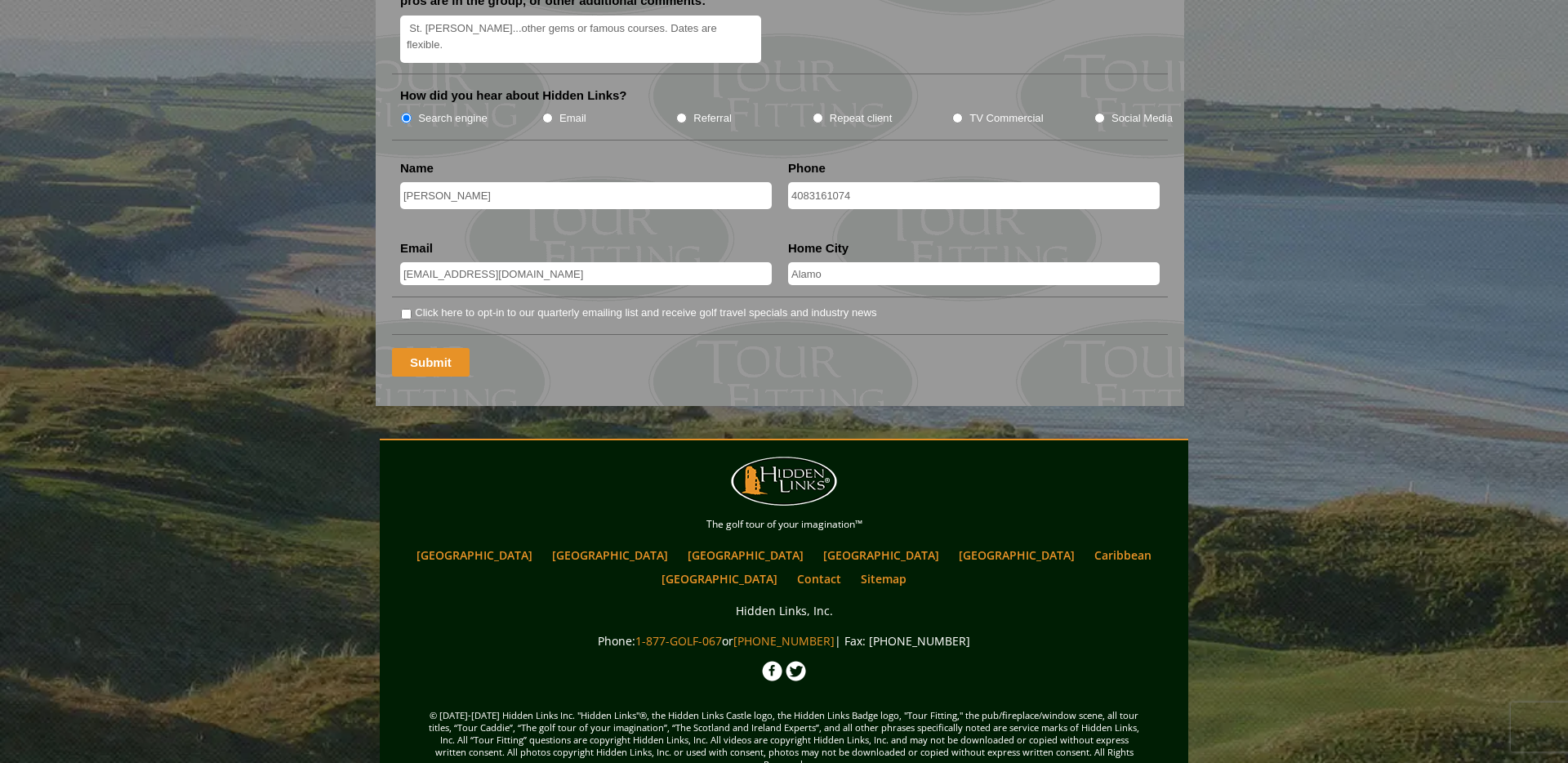
scroll to position [2116, 0]
click at [442, 349] on input "Submit" at bounding box center [431, 363] width 78 height 29
